Goal: Check status: Check status

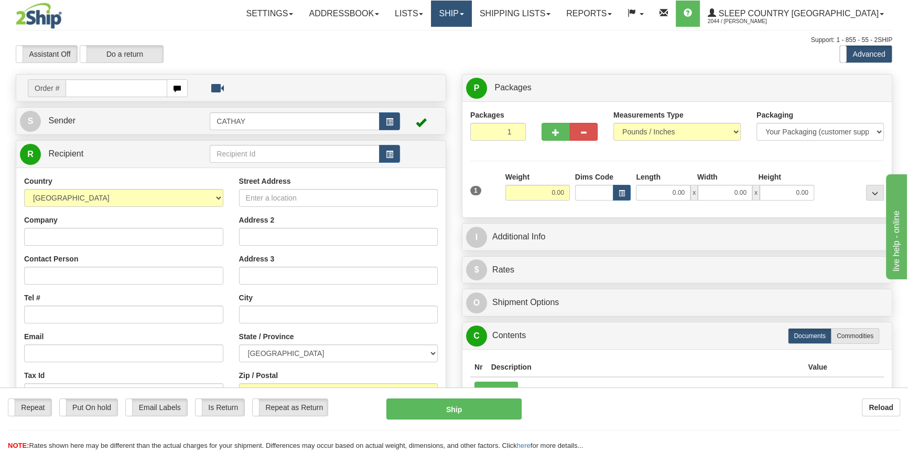
click at [471, 13] on link "Ship" at bounding box center [451, 14] width 40 height 26
click at [461, 49] on span "OnHold / Order Queue" at bounding box center [424, 50] width 74 height 8
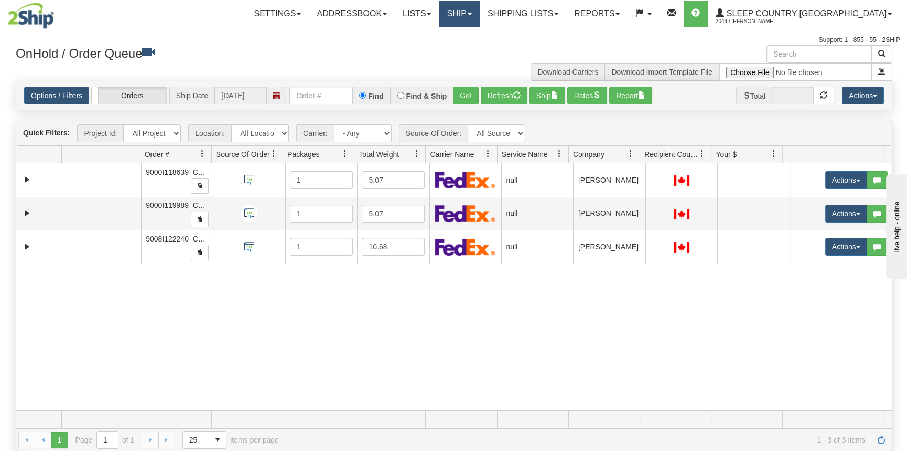
click at [472, 15] on span at bounding box center [470, 14] width 4 height 2
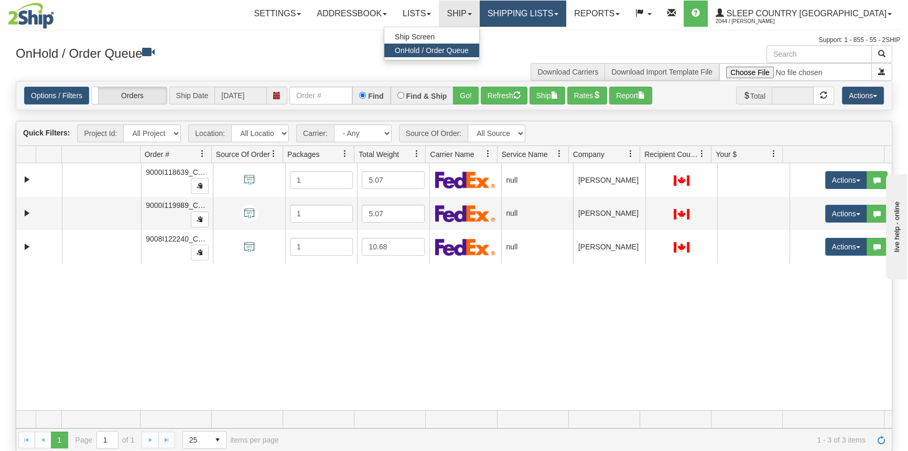
click at [546, 19] on link "Shipping lists" at bounding box center [523, 14] width 87 height 26
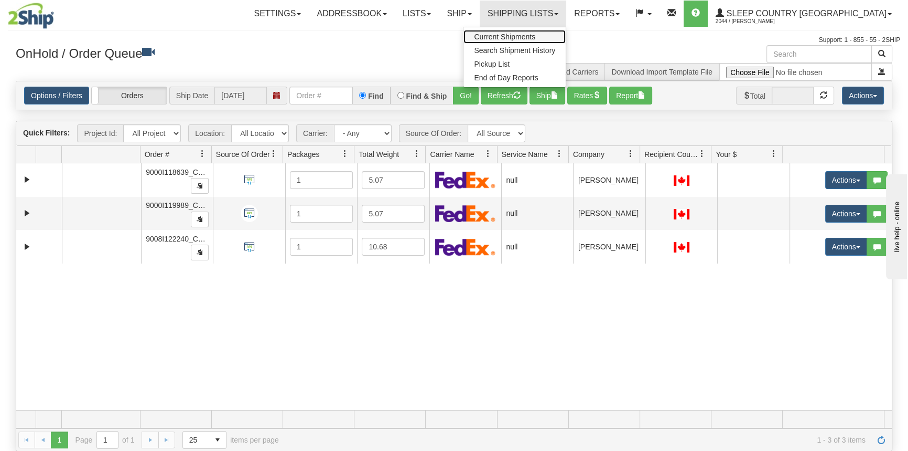
click at [550, 31] on link "Current Shipments" at bounding box center [515, 37] width 102 height 14
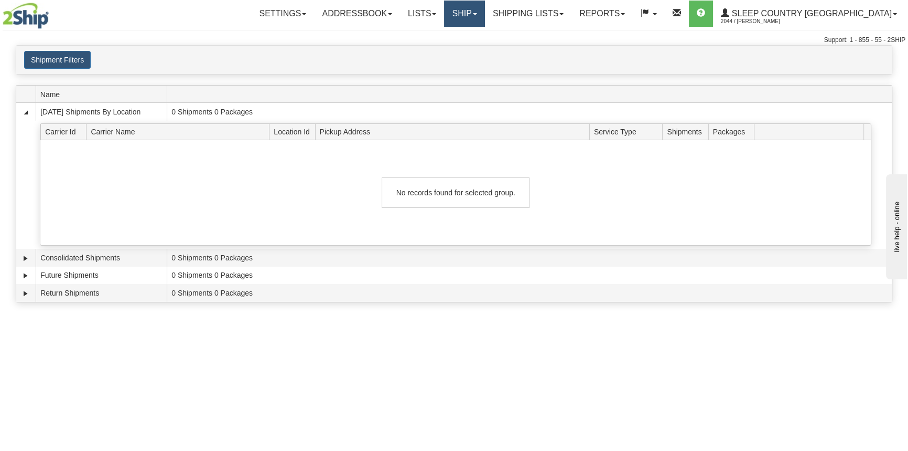
click at [485, 6] on link "Ship" at bounding box center [464, 14] width 40 height 26
click at [474, 51] on span "OnHold / Order Queue" at bounding box center [437, 50] width 74 height 8
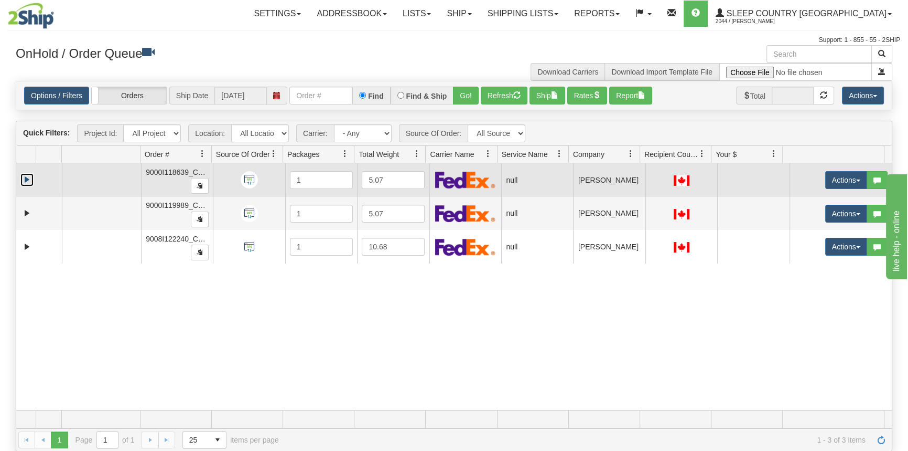
click at [28, 181] on link "Expand" at bounding box center [26, 179] width 13 height 13
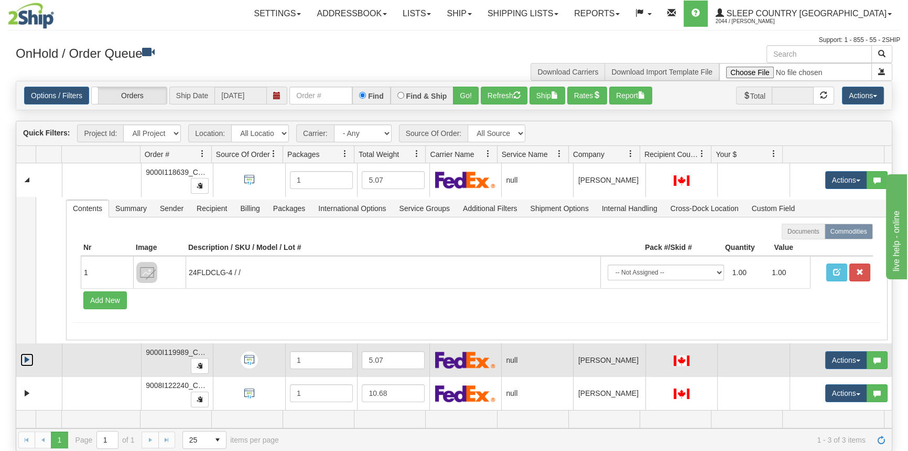
click at [25, 359] on link "Expand" at bounding box center [26, 359] width 13 height 13
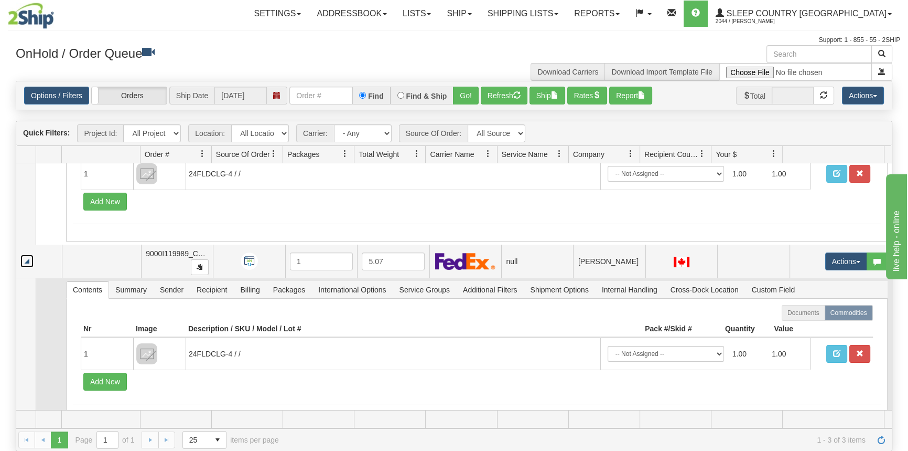
scroll to position [145, 0]
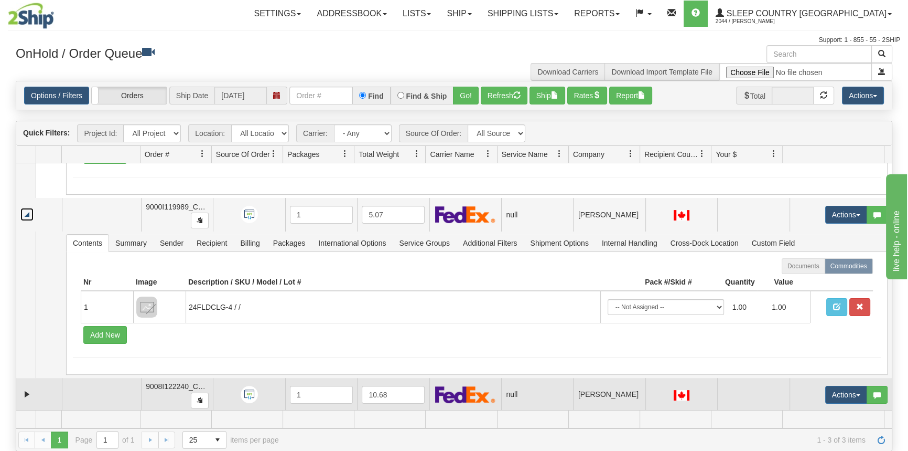
click at [34, 398] on td at bounding box center [39, 395] width 46 height 34
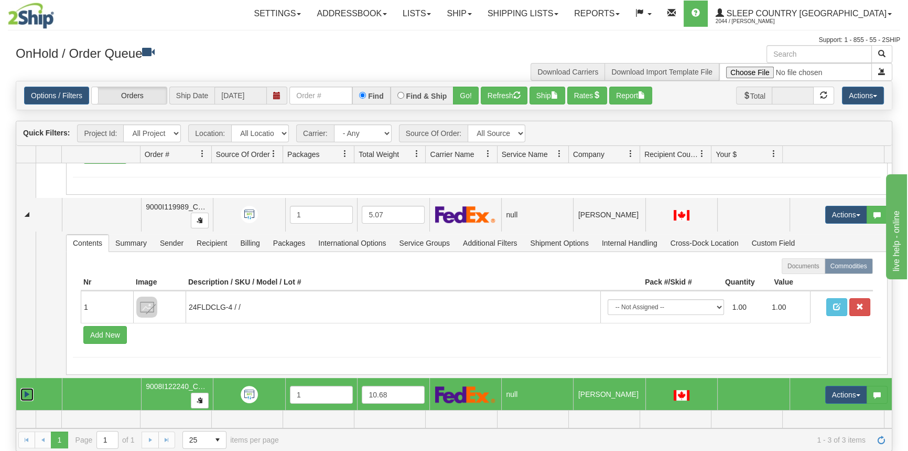
click at [26, 388] on link "Expand" at bounding box center [26, 394] width 13 height 13
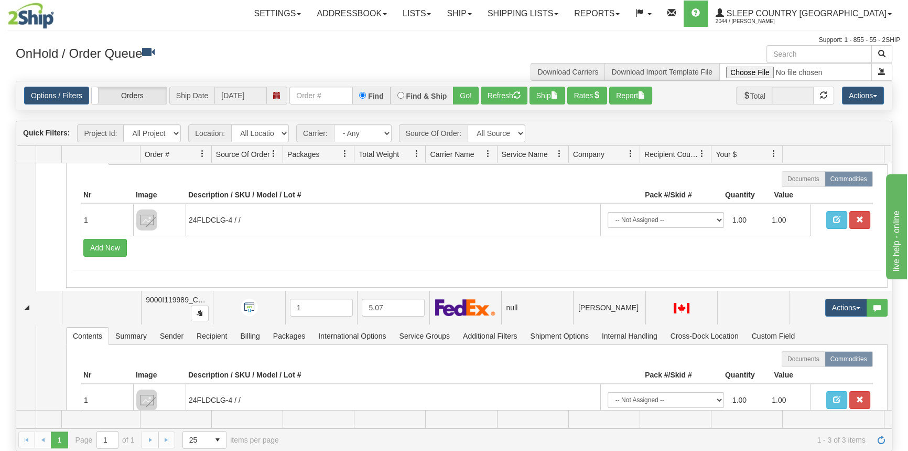
scroll to position [0, 0]
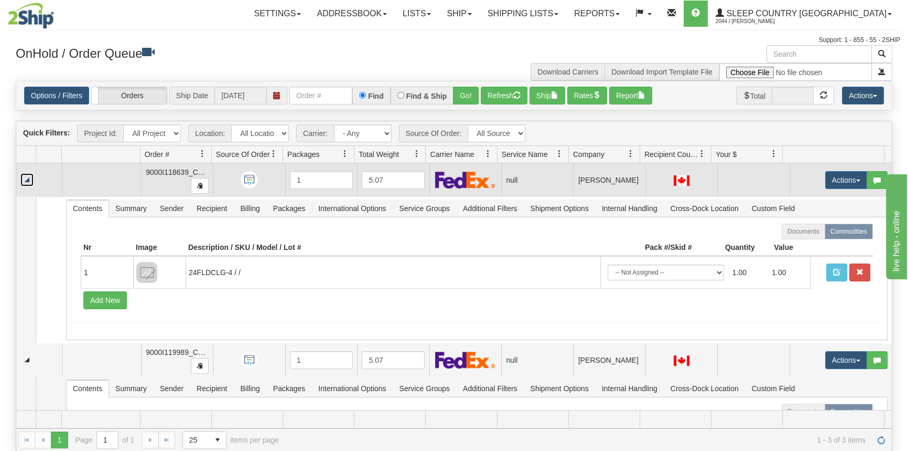
click at [26, 179] on link "Collapse" at bounding box center [26, 179] width 13 height 13
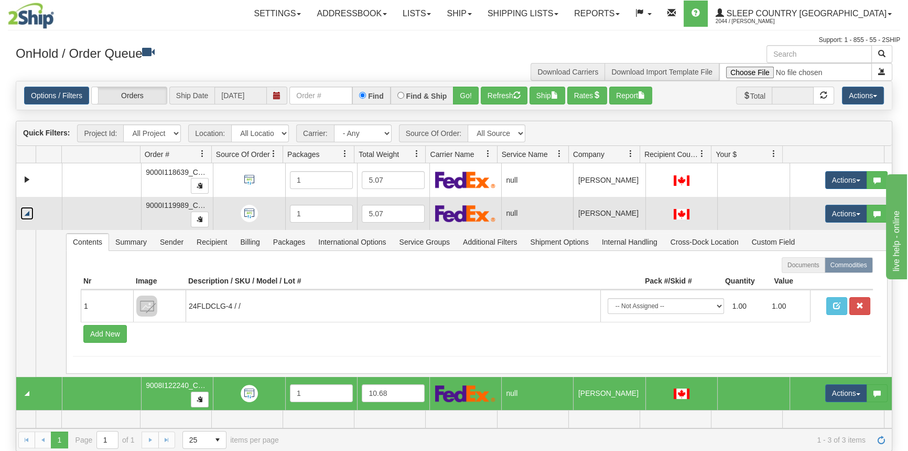
drag, startPoint x: 27, startPoint y: 209, endPoint x: 27, endPoint y: 222, distance: 13.6
click at [26, 209] on link "Collapse" at bounding box center [26, 213] width 13 height 13
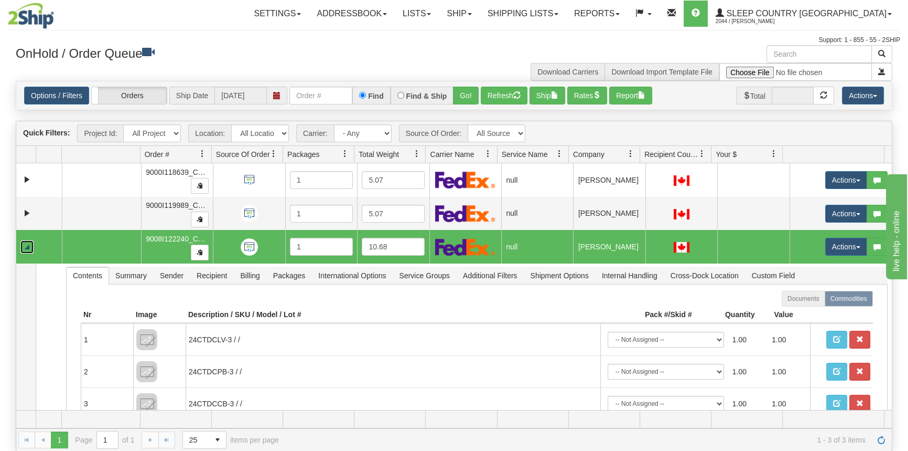
click at [28, 245] on link "Collapse" at bounding box center [26, 246] width 13 height 13
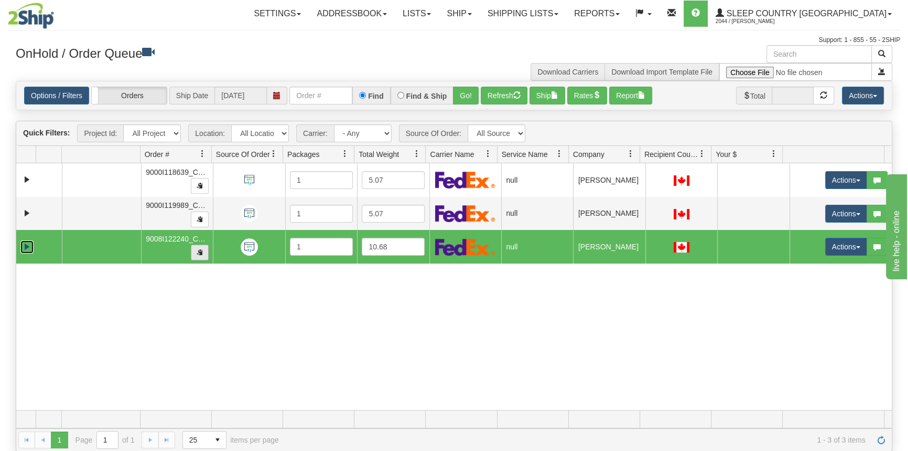
click at [201, 253] on button "button" at bounding box center [200, 252] width 18 height 16
click at [22, 244] on link "Expand" at bounding box center [26, 246] width 13 height 13
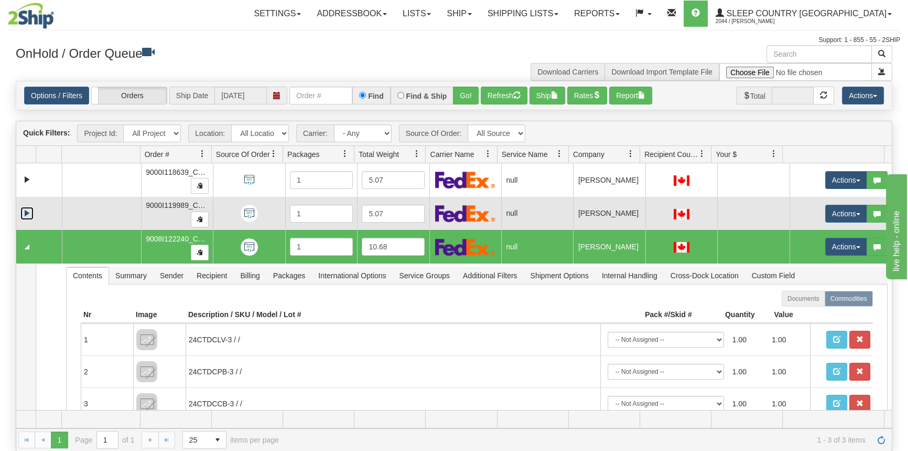
click at [30, 211] on link "Expand" at bounding box center [26, 213] width 13 height 13
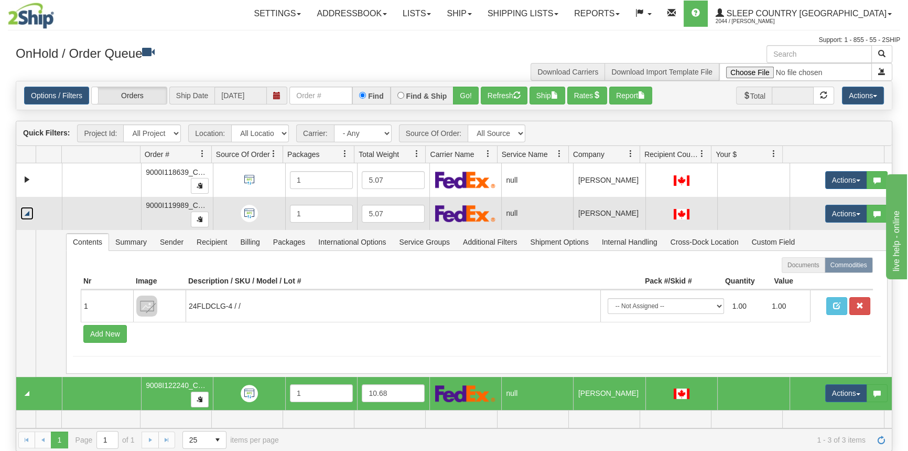
click at [30, 211] on link "Collapse" at bounding box center [26, 213] width 13 height 13
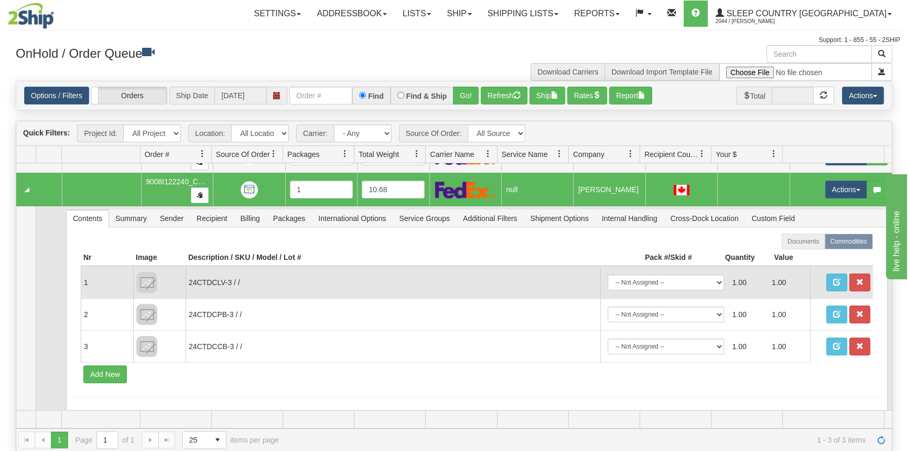
scroll to position [63, 0]
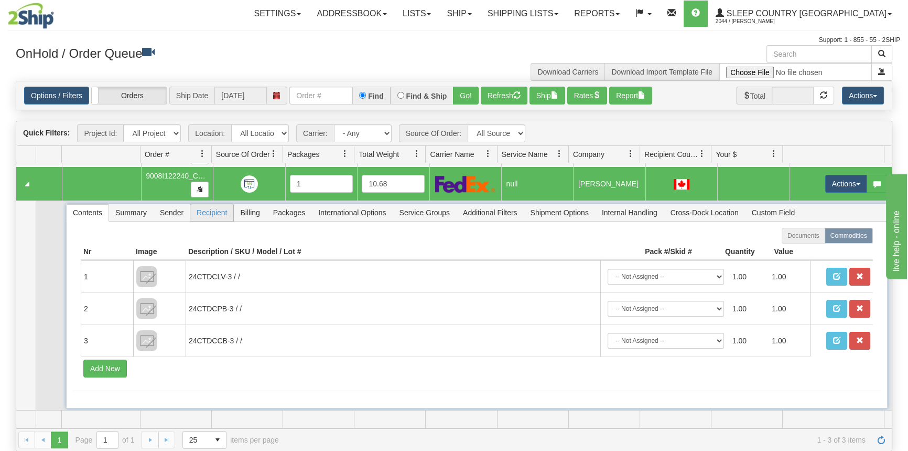
click at [224, 211] on span "Recipient" at bounding box center [211, 212] width 43 height 17
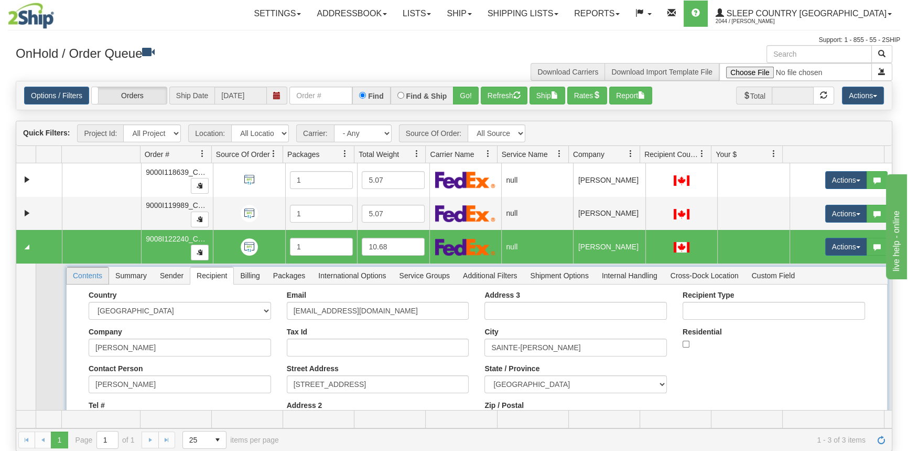
click at [95, 275] on span "Contents" at bounding box center [88, 275] width 42 height 17
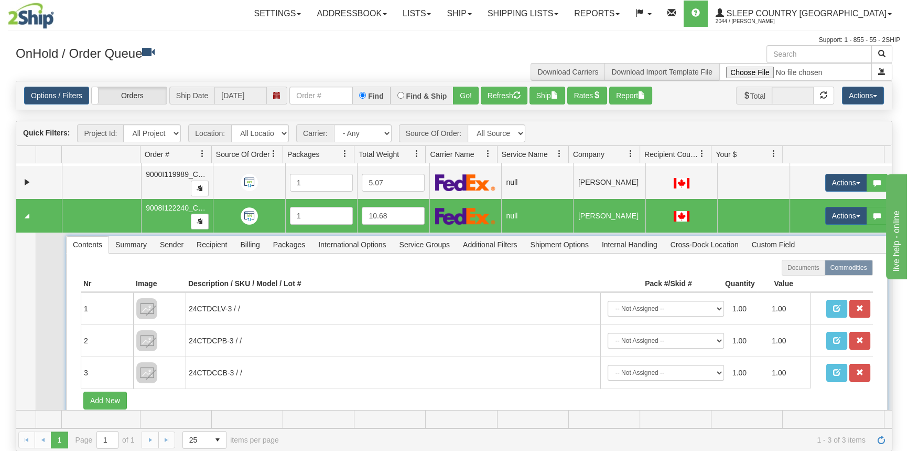
scroll to position [47, 0]
